Goal: Information Seeking & Learning: Learn about a topic

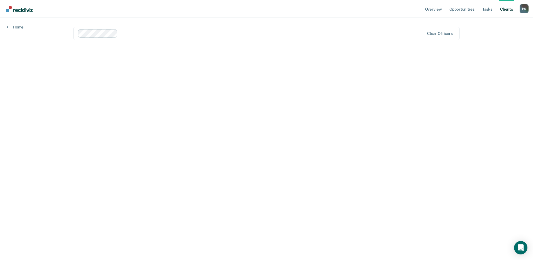
drag, startPoint x: 3, startPoint y: 111, endPoint x: 10, endPoint y: 108, distance: 8.5
click at [3, 111] on div "Overview Opportunities Tasks Client s [PERSON_NAME] P O Profile How it works Lo…" at bounding box center [266, 130] width 533 height 260
click at [168, 86] on main "Clear officers" at bounding box center [267, 132] width 400 height 229
click at [18, 25] on link "Home" at bounding box center [15, 27] width 17 height 5
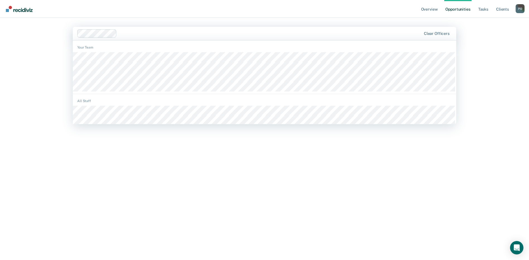
click at [140, 35] on div at bounding box center [270, 33] width 302 height 6
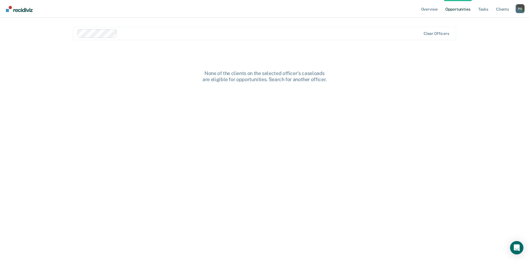
drag, startPoint x: 148, startPoint y: 155, endPoint x: 161, endPoint y: 144, distance: 16.4
click at [148, 155] on div "None of the clients on the selected officer's caseloads are eligible for opport…" at bounding box center [264, 168] width 383 height 197
click at [501, 8] on link "Client s" at bounding box center [502, 9] width 15 height 18
click at [139, 58] on main "Clear officers" at bounding box center [267, 132] width 400 height 229
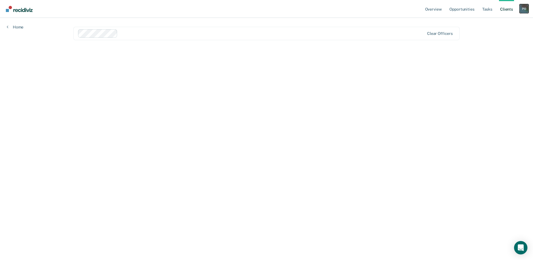
click at [525, 9] on div "P O" at bounding box center [524, 8] width 9 height 9
click at [376, 67] on main "Clear officers" at bounding box center [267, 132] width 400 height 229
click at [428, 7] on link "Overview" at bounding box center [433, 9] width 19 height 18
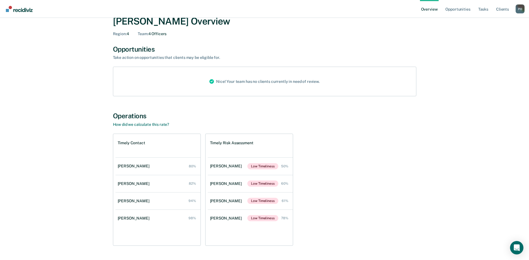
scroll to position [30, 0]
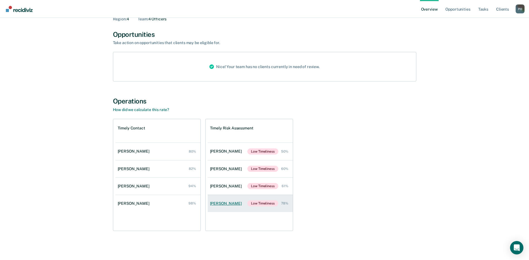
click at [225, 205] on div "[PERSON_NAME]" at bounding box center [227, 203] width 34 height 5
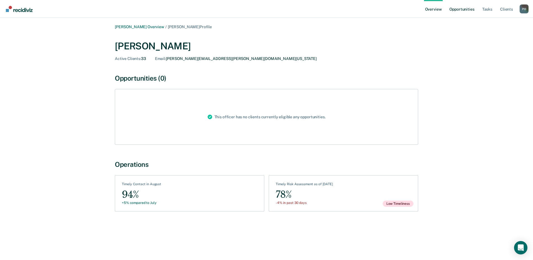
click at [455, 11] on link "Opportunities" at bounding box center [461, 9] width 27 height 18
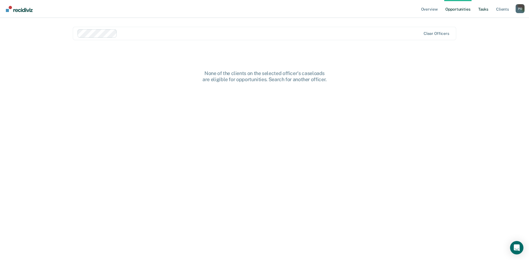
click at [482, 10] on link "Tasks" at bounding box center [483, 9] width 12 height 18
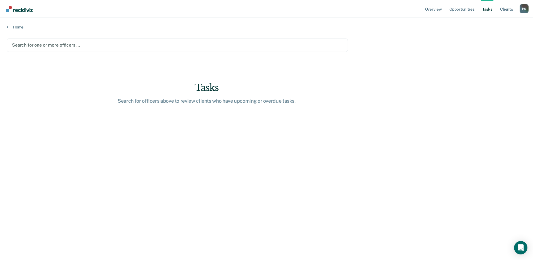
click at [58, 49] on div "Search for one or more officers …" at bounding box center [177, 45] width 332 height 8
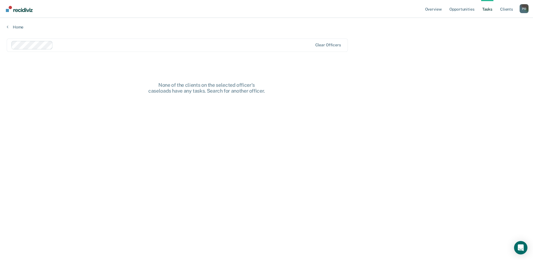
click at [486, 10] on link "Tasks" at bounding box center [487, 9] width 12 height 18
click at [472, 9] on link "Opportunities" at bounding box center [461, 9] width 27 height 18
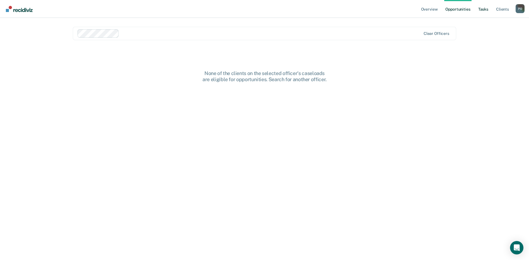
click at [485, 8] on link "Tasks" at bounding box center [483, 9] width 12 height 18
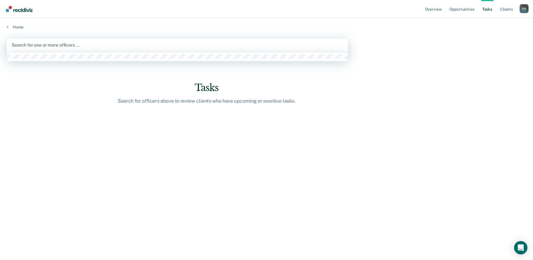
click at [46, 45] on div at bounding box center [177, 45] width 331 height 6
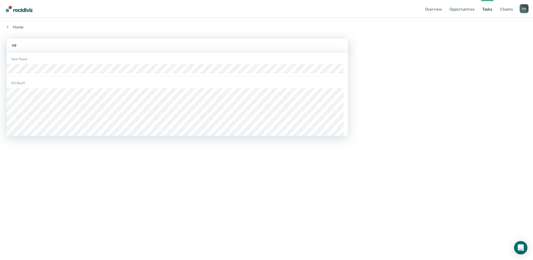
type input "ven"
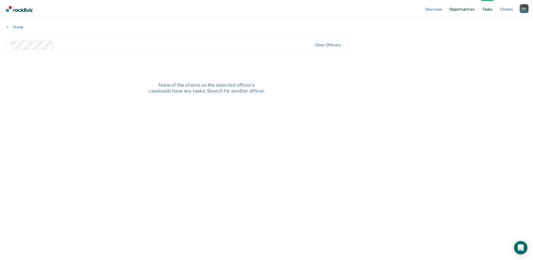
click at [469, 8] on link "Opportunities" at bounding box center [461, 9] width 27 height 18
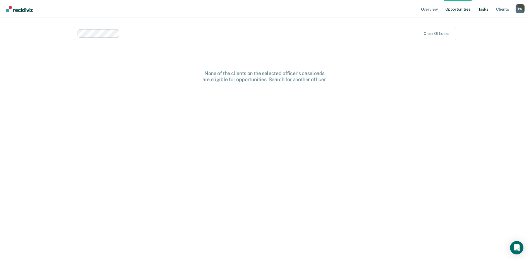
click at [483, 9] on link "Tasks" at bounding box center [483, 9] width 12 height 18
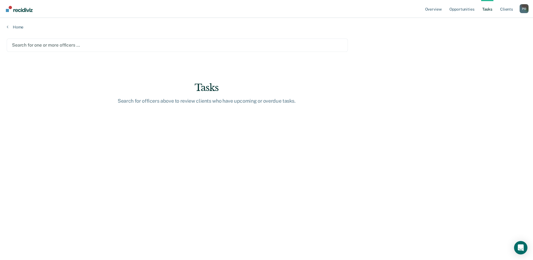
click at [47, 46] on div at bounding box center [177, 45] width 331 height 6
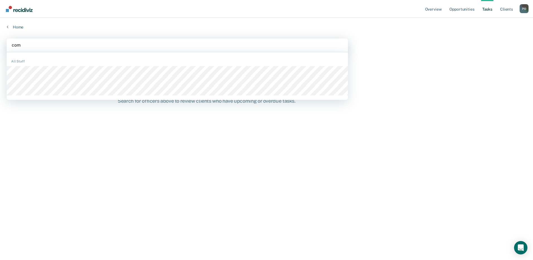
type input "comp"
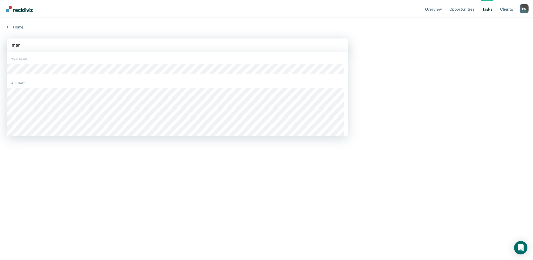
type input "mart"
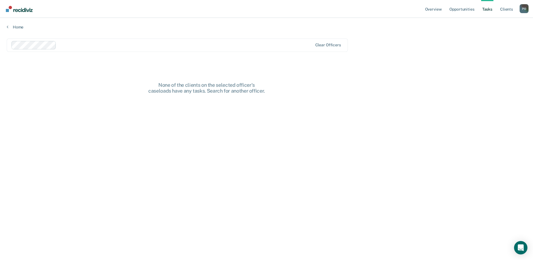
click at [487, 11] on link "Tasks" at bounding box center [487, 9] width 12 height 18
click at [463, 7] on link "Opportunities" at bounding box center [461, 9] width 27 height 18
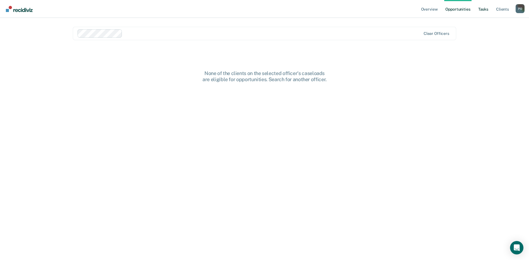
click at [485, 8] on link "Tasks" at bounding box center [483, 9] width 12 height 18
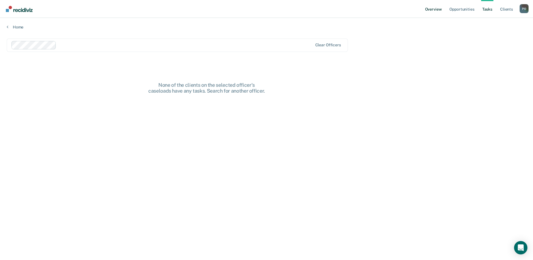
click at [436, 11] on link "Overview" at bounding box center [433, 9] width 19 height 18
